Goal: Task Accomplishment & Management: Use online tool/utility

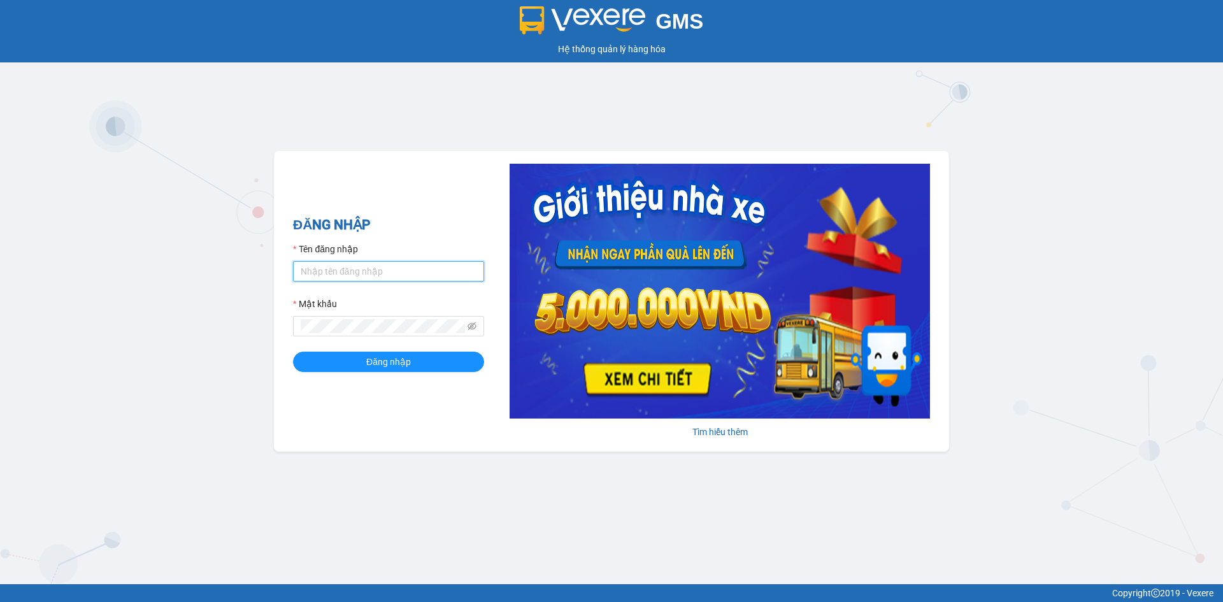
click at [348, 272] on input "Tên đăng nhập" at bounding box center [388, 271] width 191 height 20
type input "[MEDICAL_DATA].khanhphong"
click at [293, 352] on button "Đăng nhập" at bounding box center [388, 362] width 191 height 20
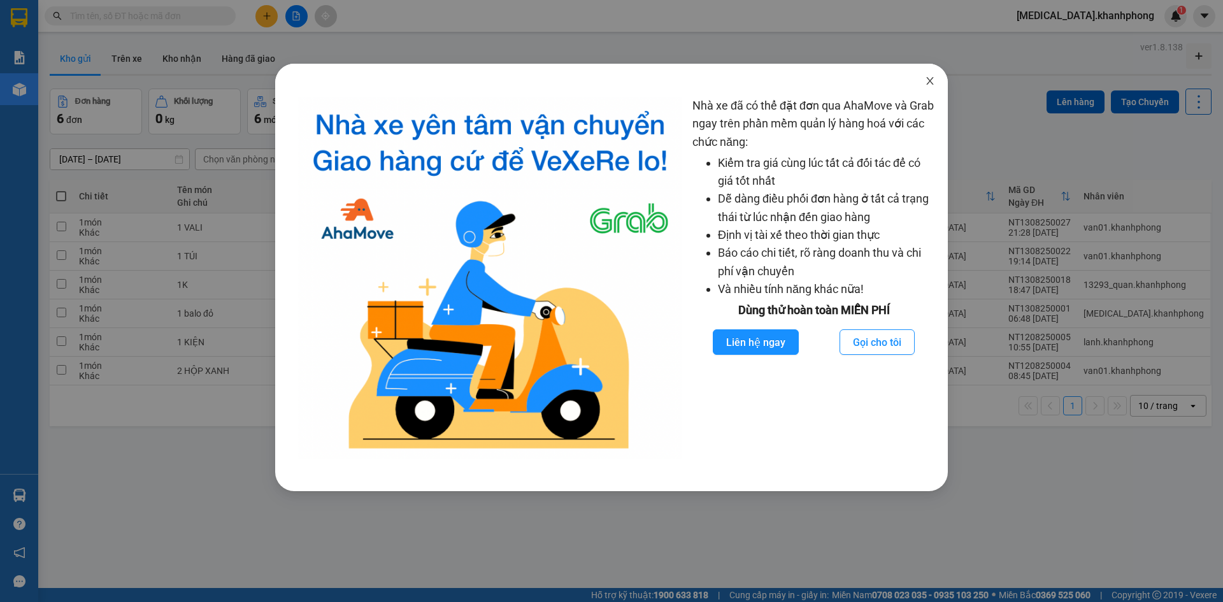
click at [929, 80] on icon "close" at bounding box center [929, 81] width 7 height 8
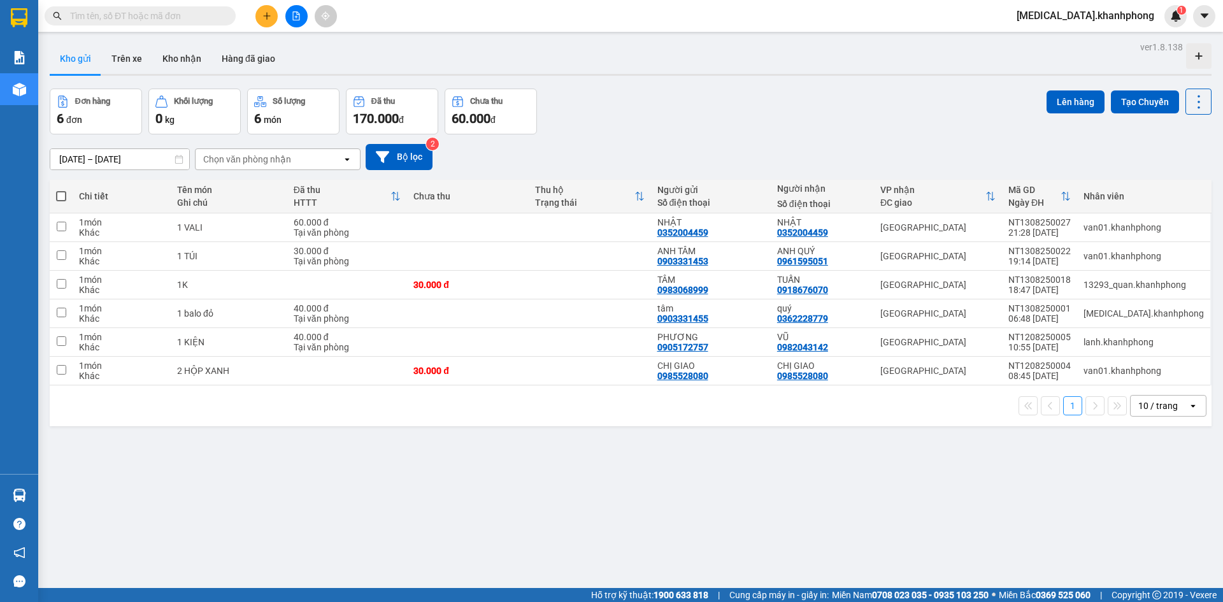
click at [159, 13] on input "text" at bounding box center [145, 16] width 150 height 14
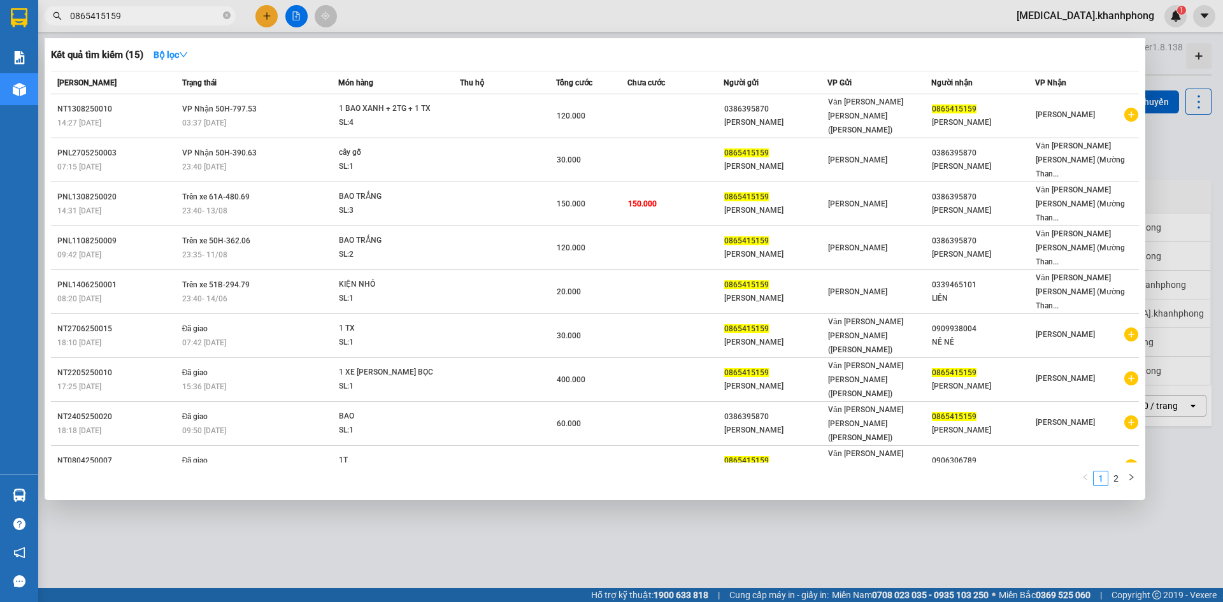
type input "0865415159"
